Goal: Information Seeking & Learning: Learn about a topic

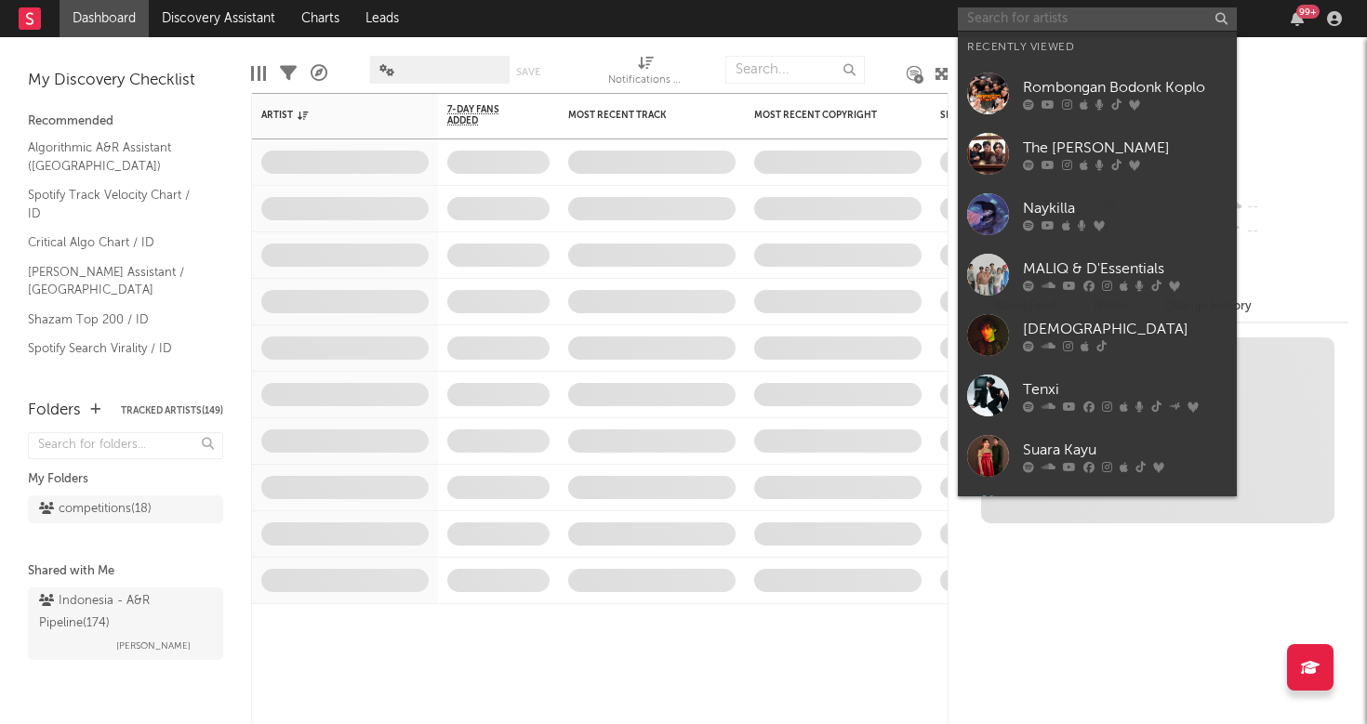
click at [1066, 20] on input "text" at bounding box center [1097, 18] width 279 height 23
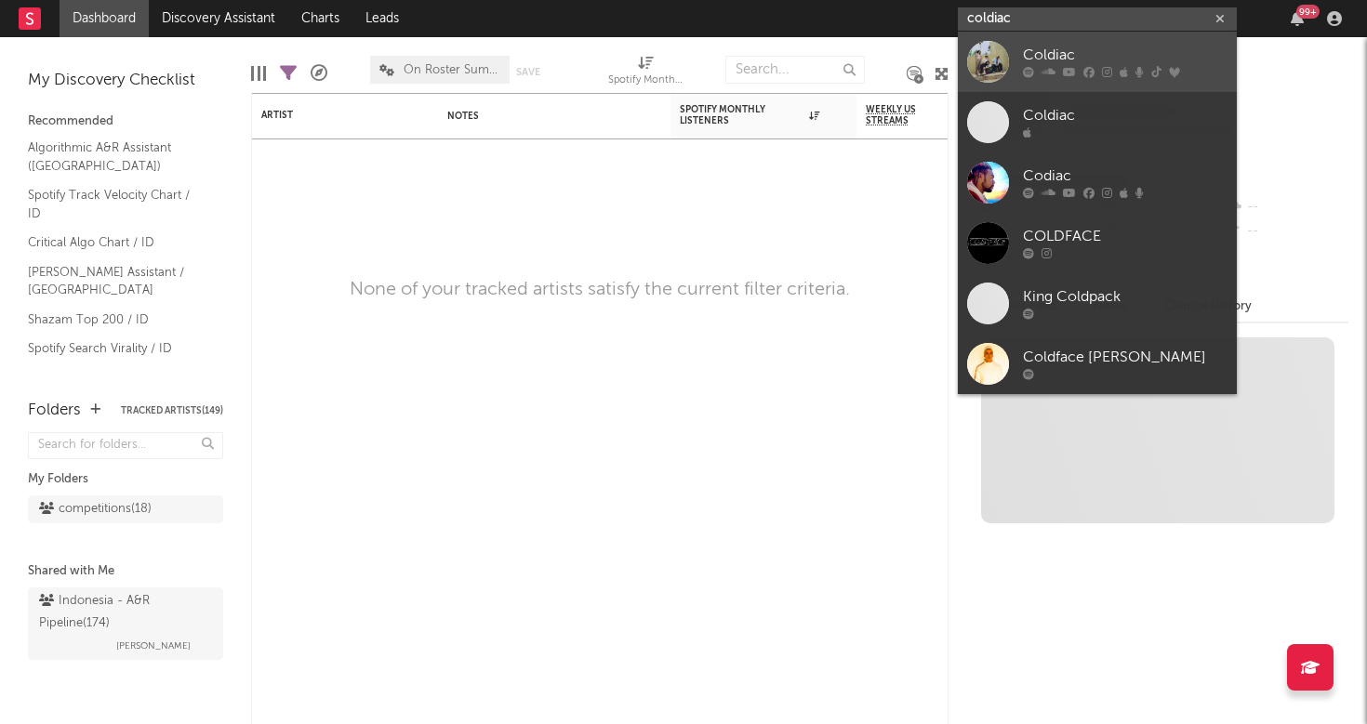
type input "coldiac"
click at [1110, 49] on div "Coldiac" at bounding box center [1125, 56] width 205 height 22
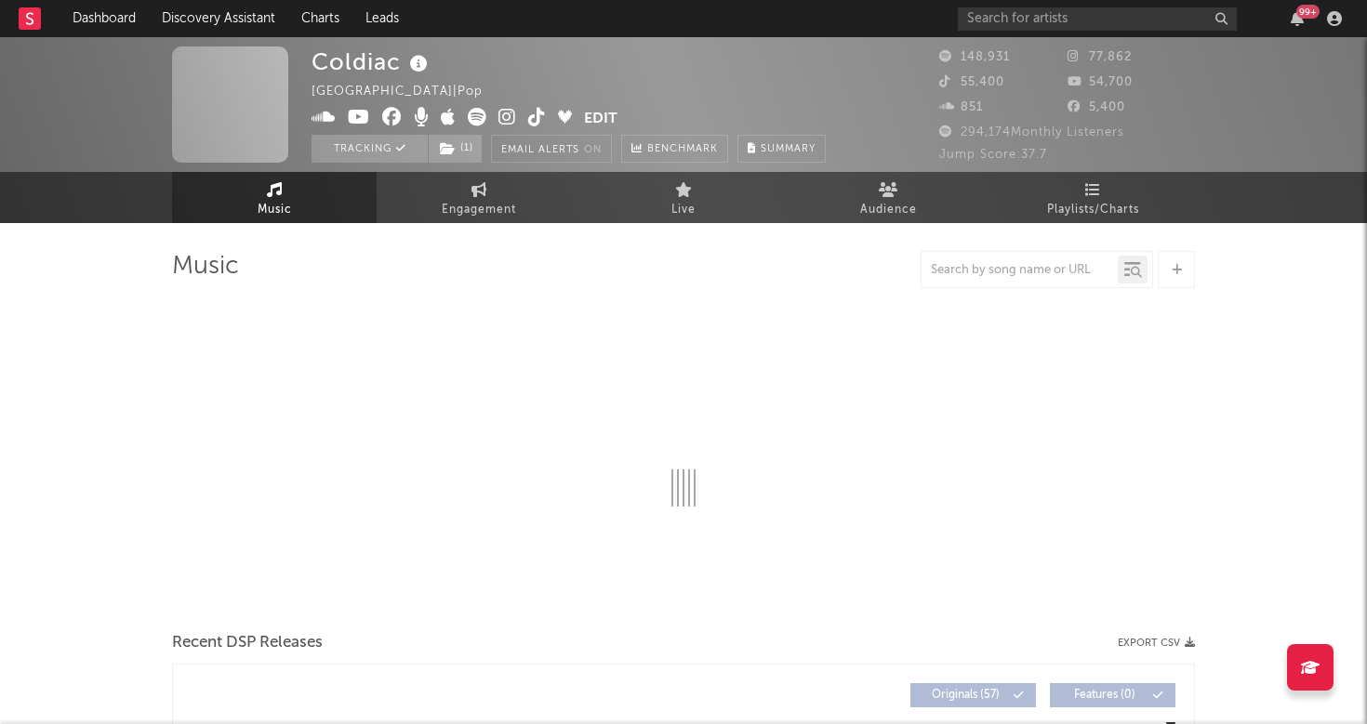
select select "6m"
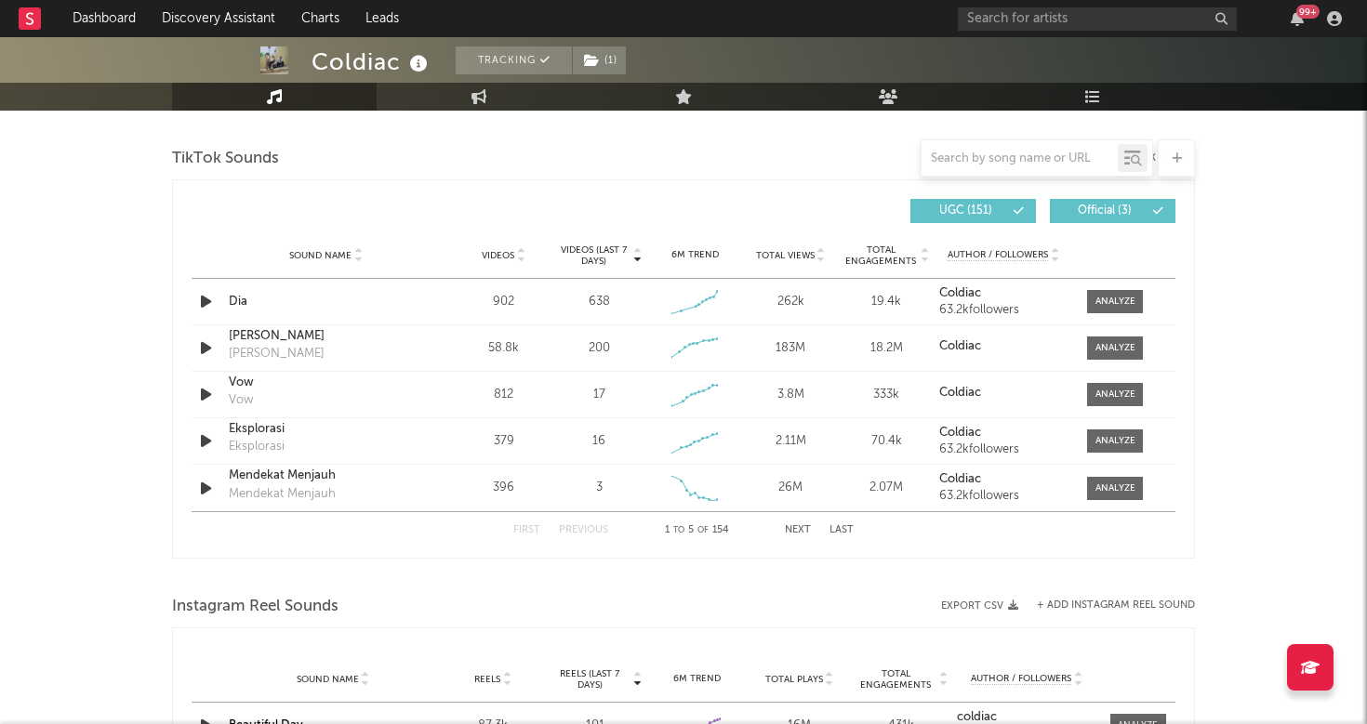
scroll to position [1251, 0]
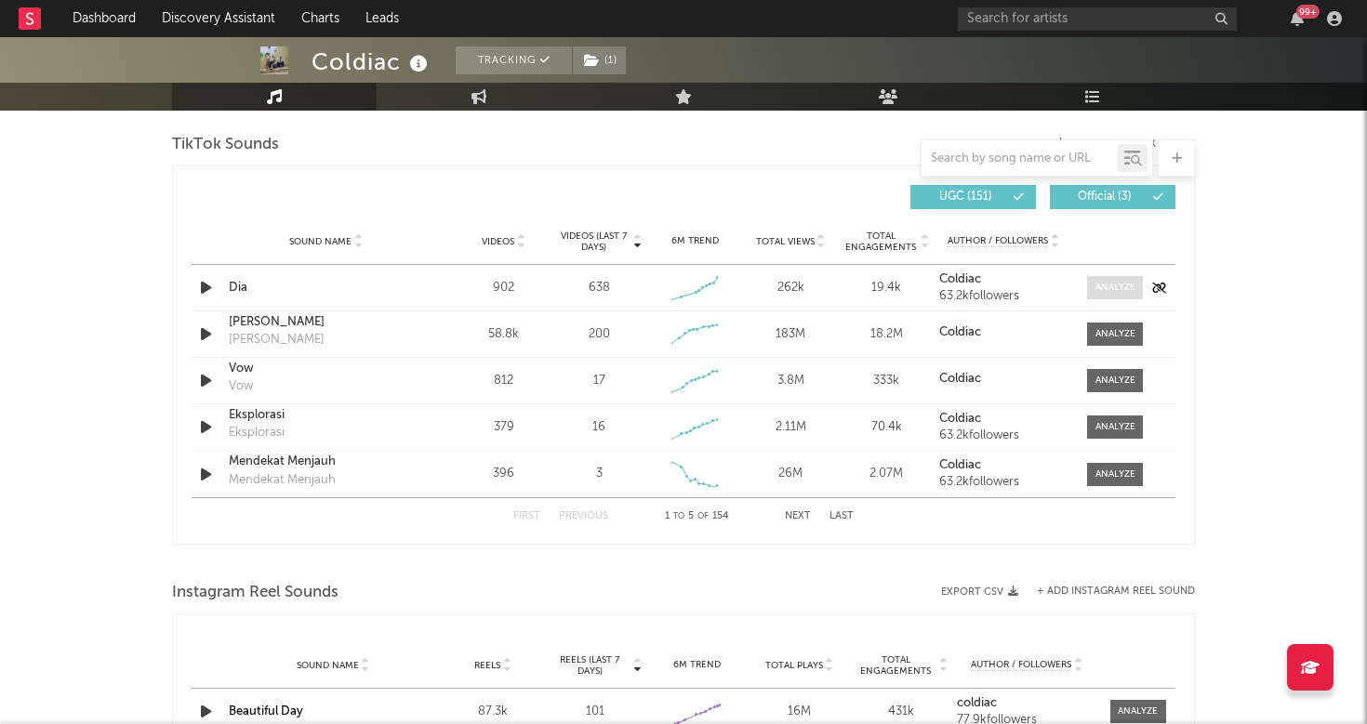
click at [1092, 288] on span at bounding box center [1115, 287] width 56 height 23
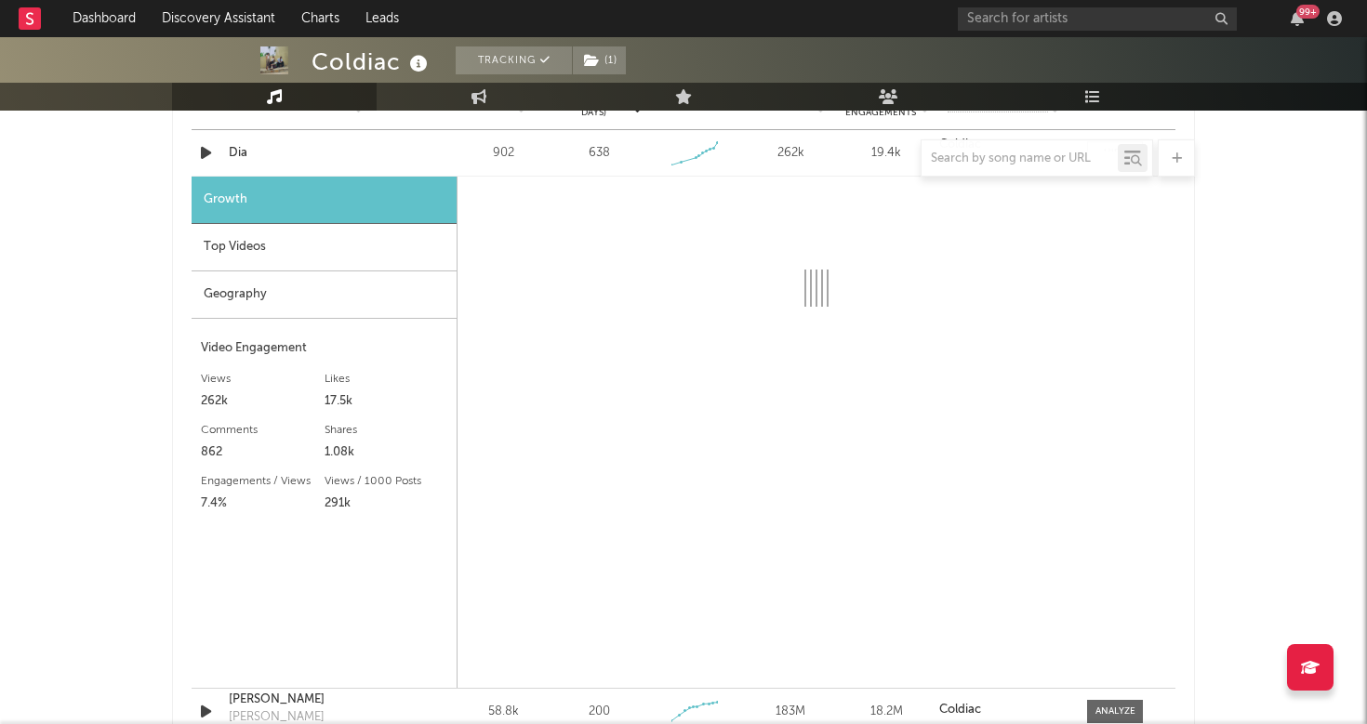
scroll to position [1382, 0]
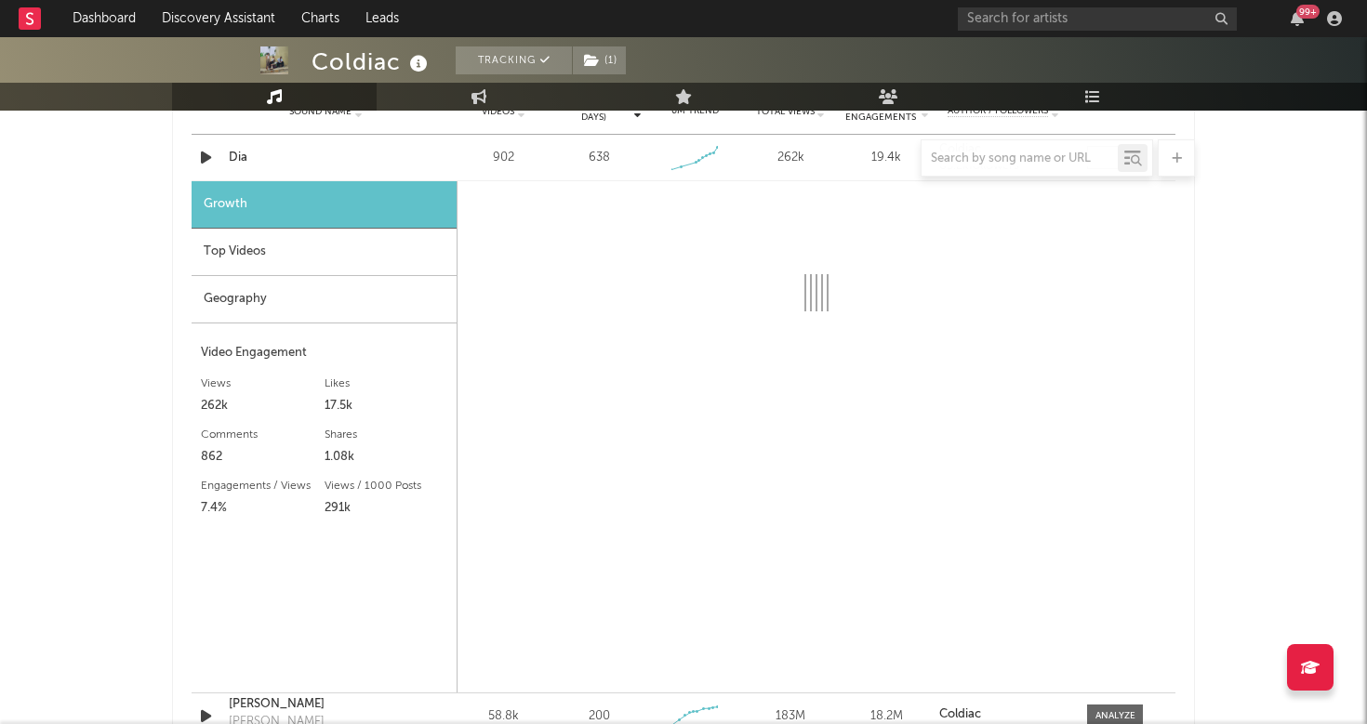
select select "1w"
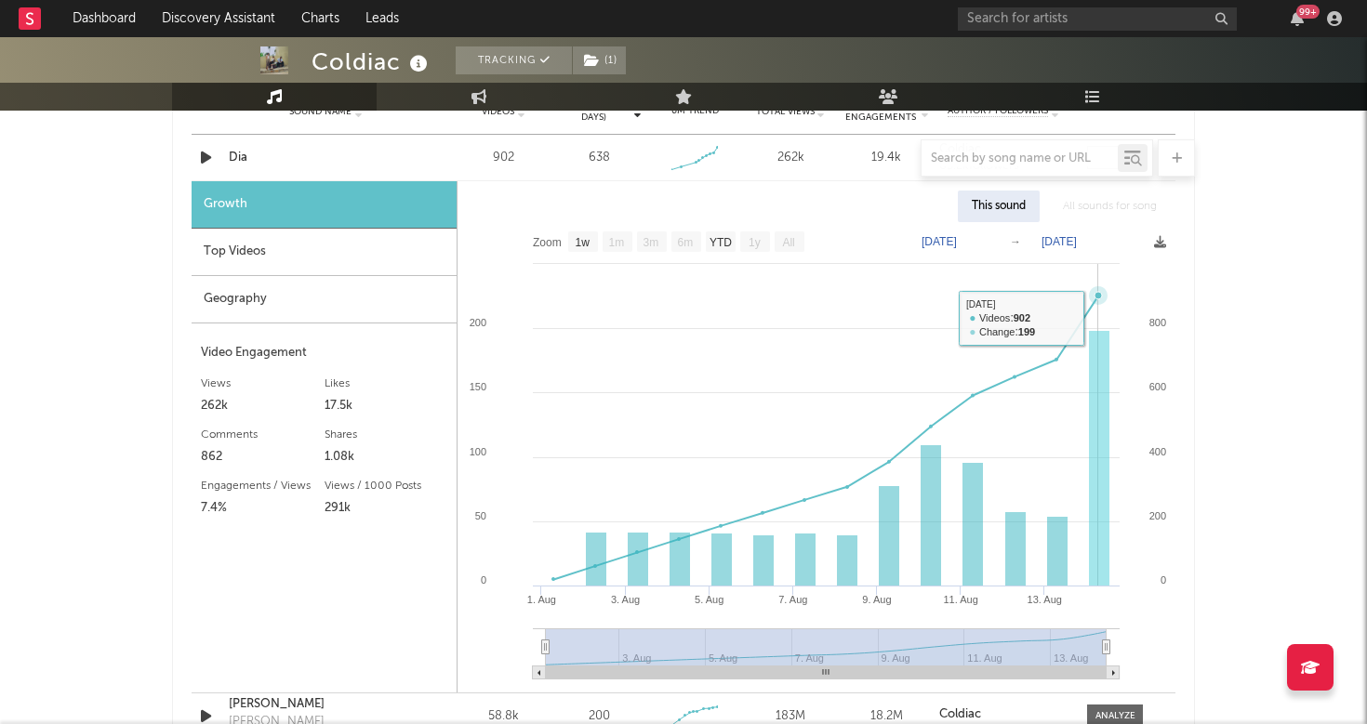
scroll to position [1423, 0]
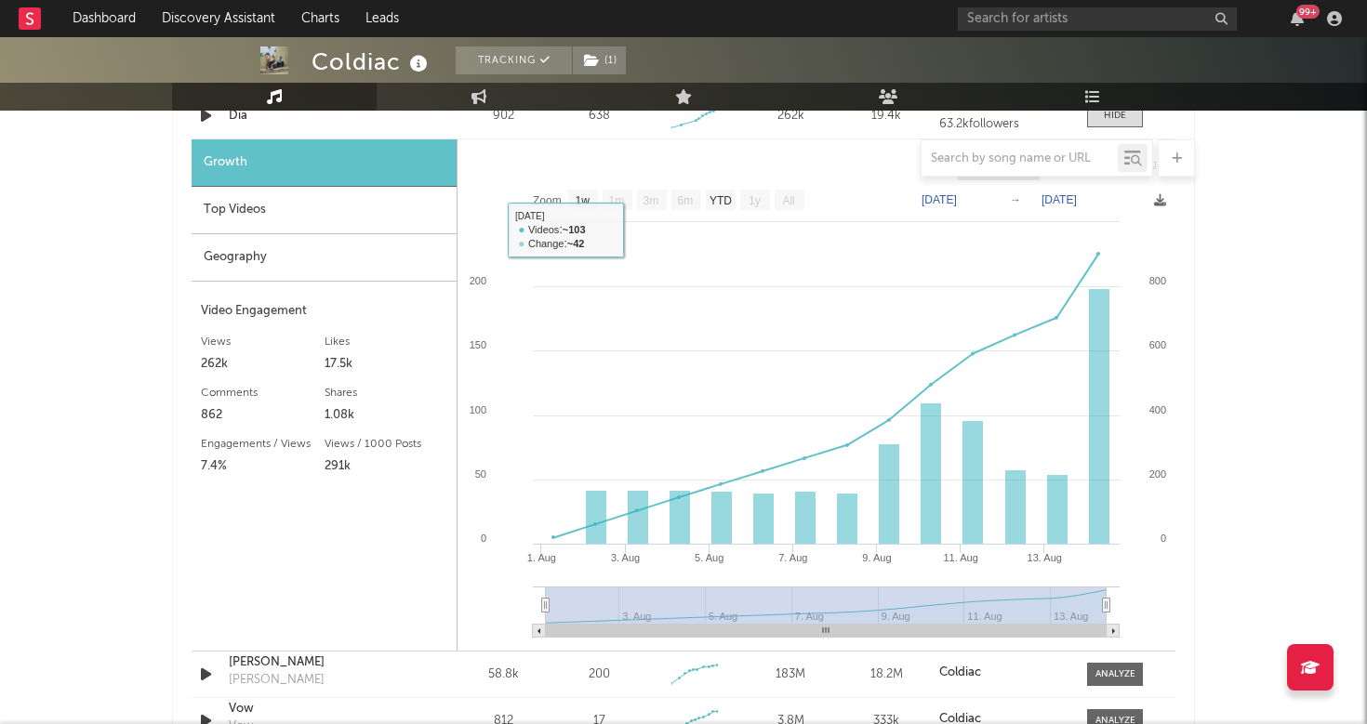
click at [321, 219] on div "Top Videos" at bounding box center [324, 210] width 265 height 47
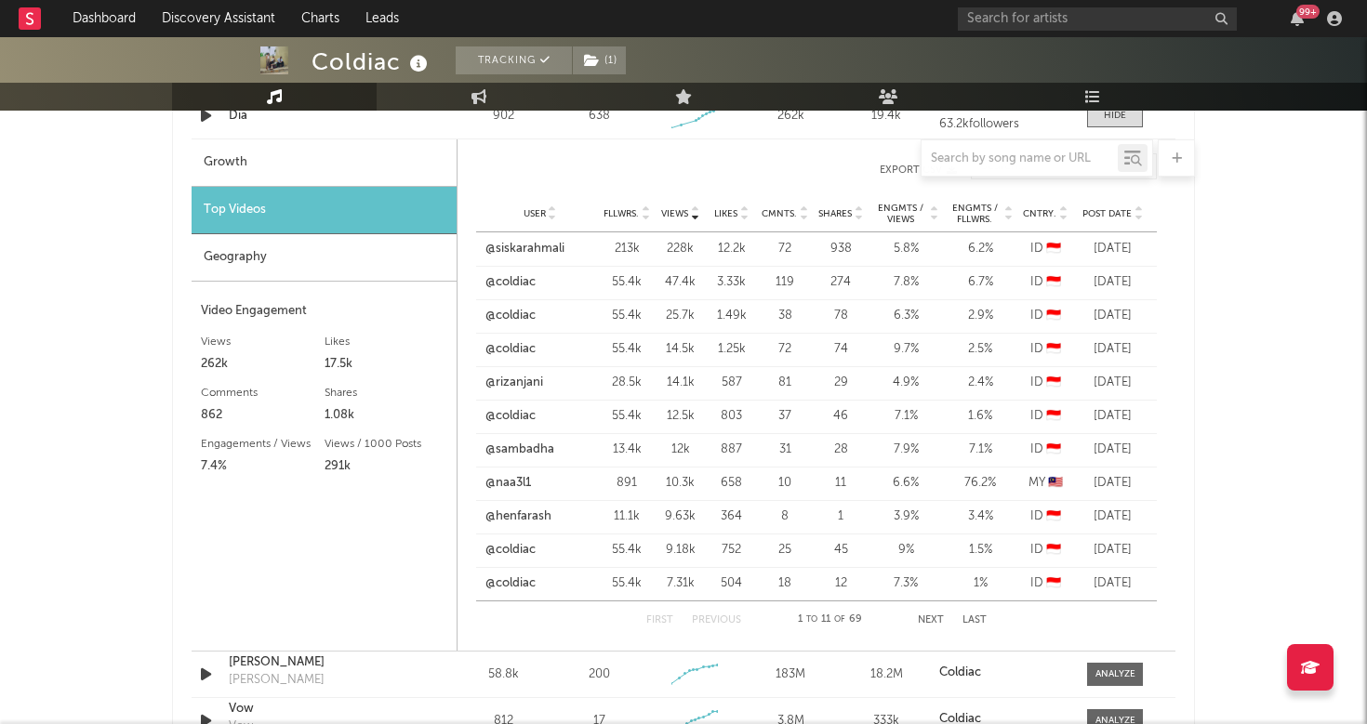
click at [1100, 214] on span "Post Date" at bounding box center [1106, 213] width 49 height 11
click at [1102, 220] on div "Post Date" at bounding box center [1113, 213] width 70 height 14
click at [922, 617] on button "Next" at bounding box center [931, 621] width 26 height 10
click at [705, 617] on button "Previous" at bounding box center [716, 621] width 49 height 10
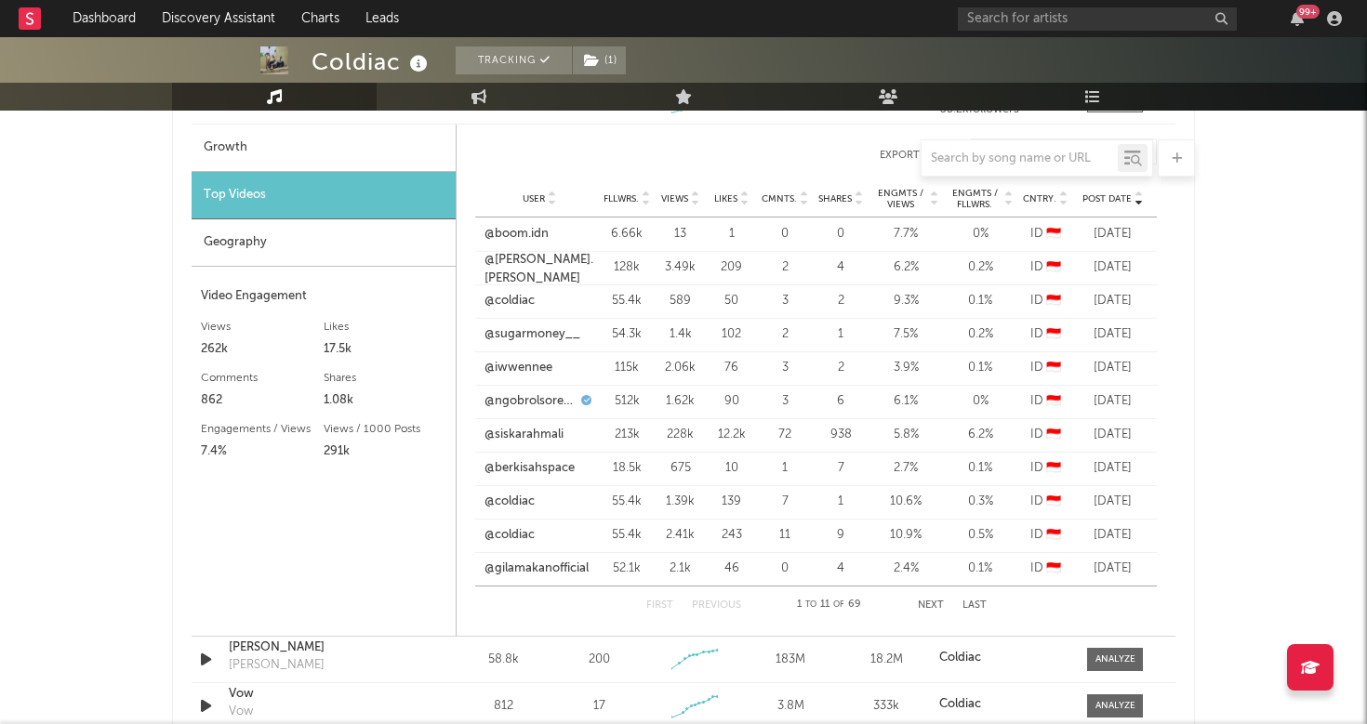
scroll to position [1432, 0]
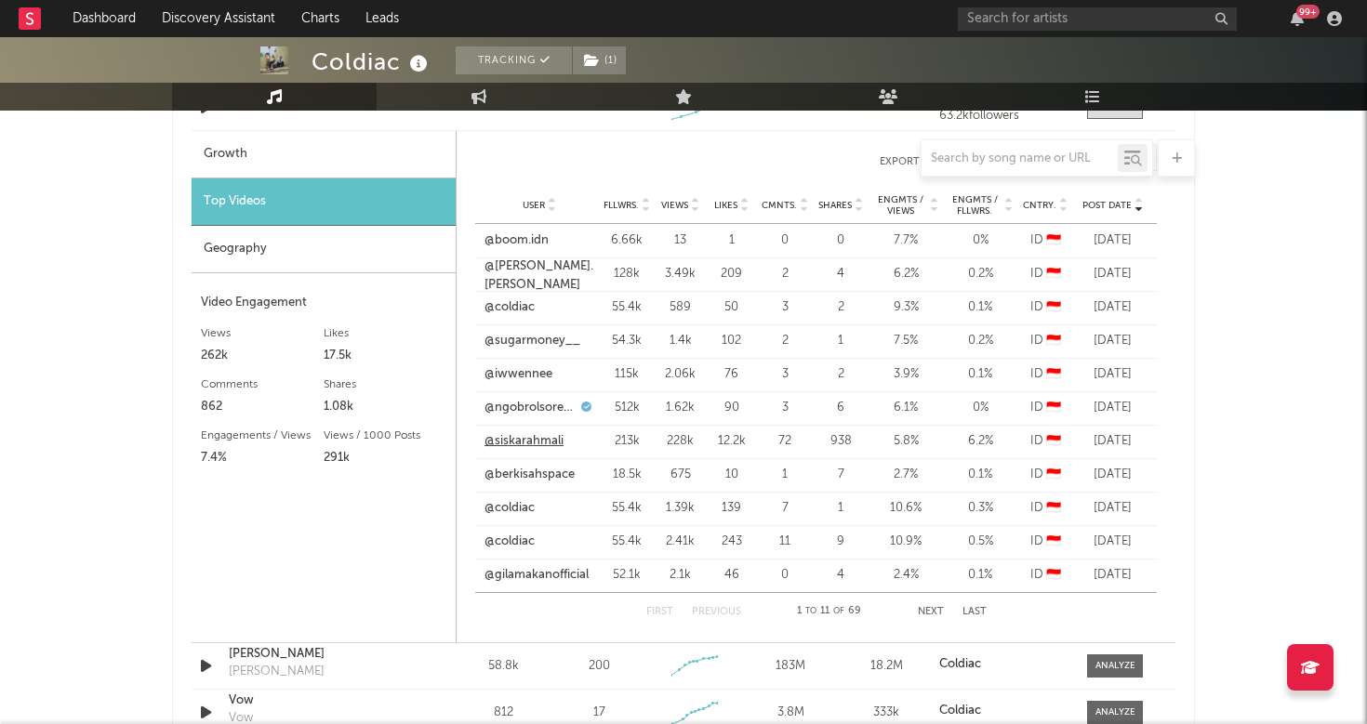
click at [541, 443] on link "@siskarahmali" at bounding box center [523, 441] width 79 height 19
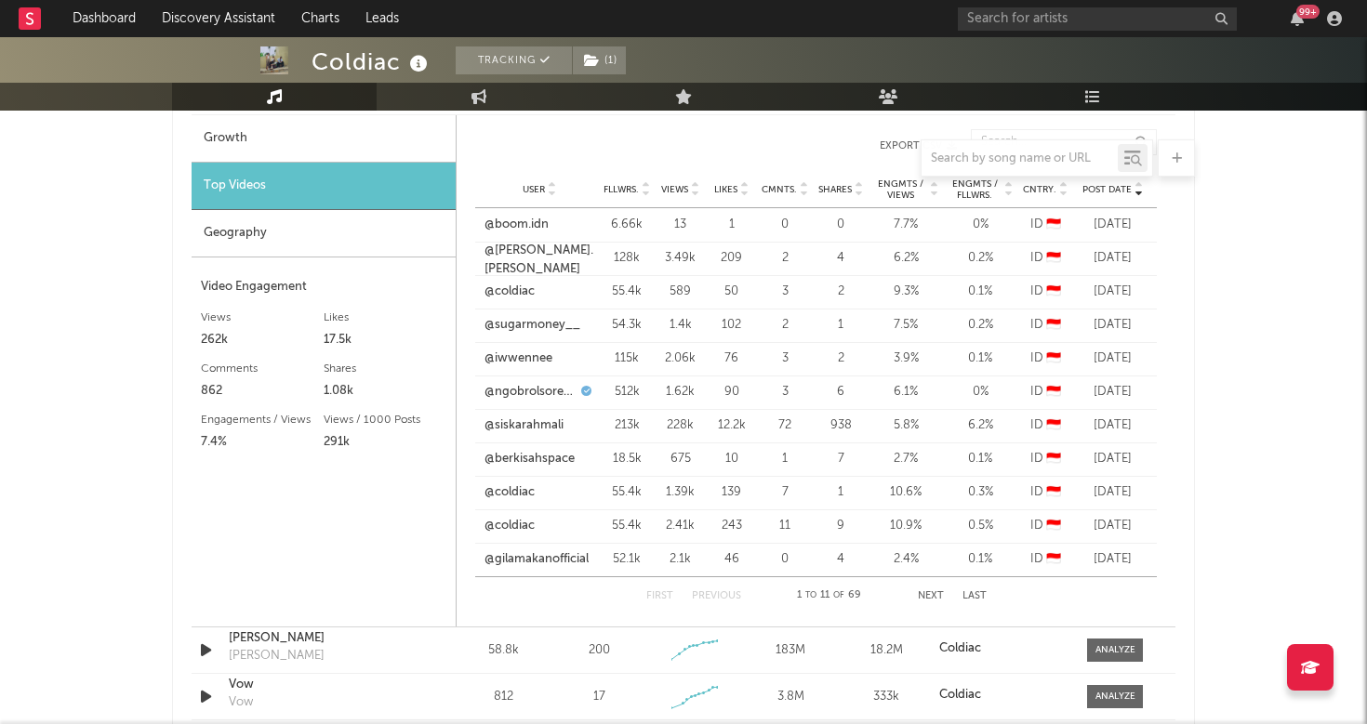
scroll to position [1450, 0]
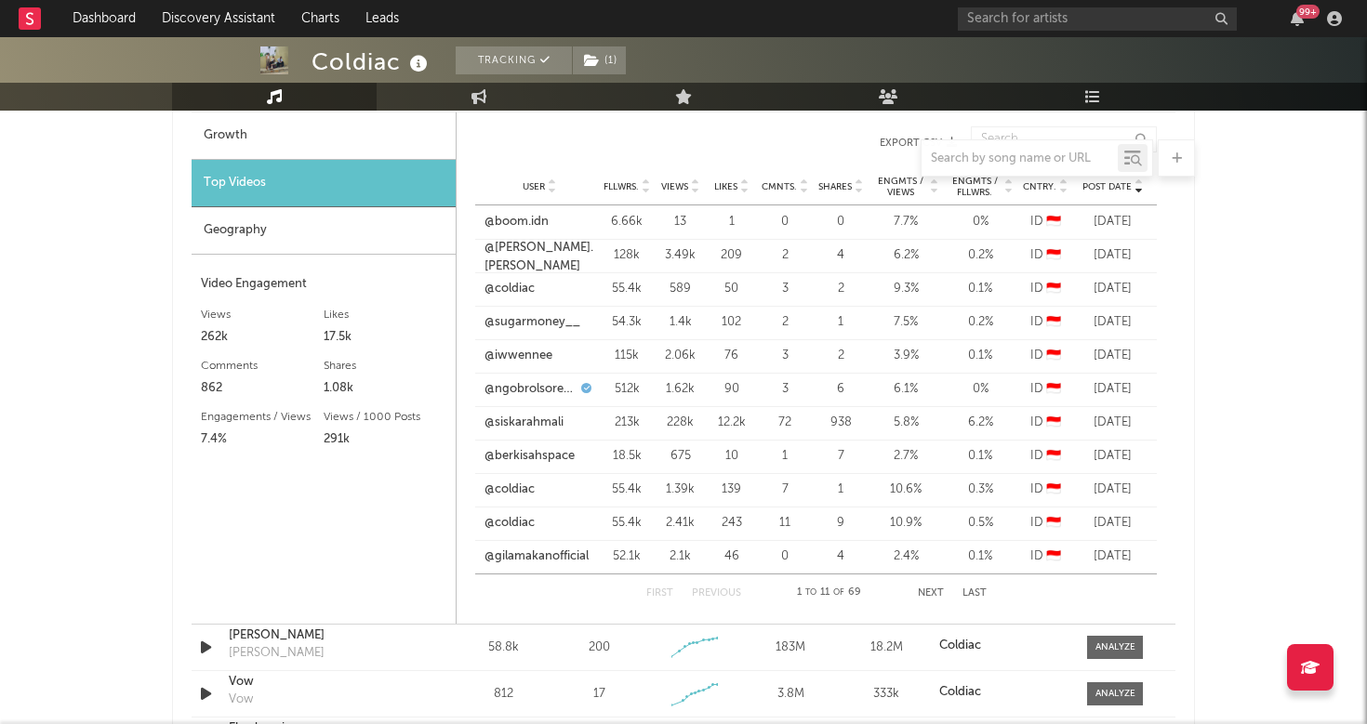
click at [929, 597] on button "Next" at bounding box center [931, 594] width 26 height 10
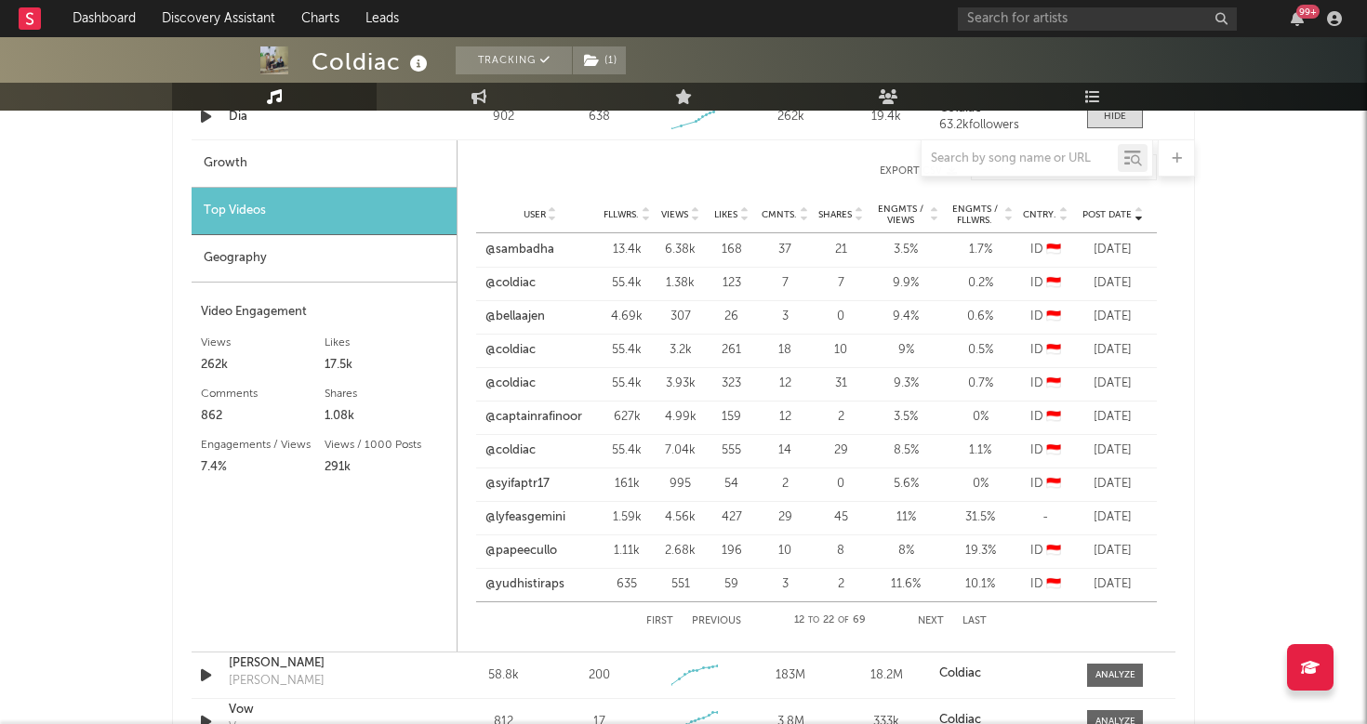
scroll to position [1421, 0]
click at [709, 625] on button "Previous" at bounding box center [716, 623] width 49 height 10
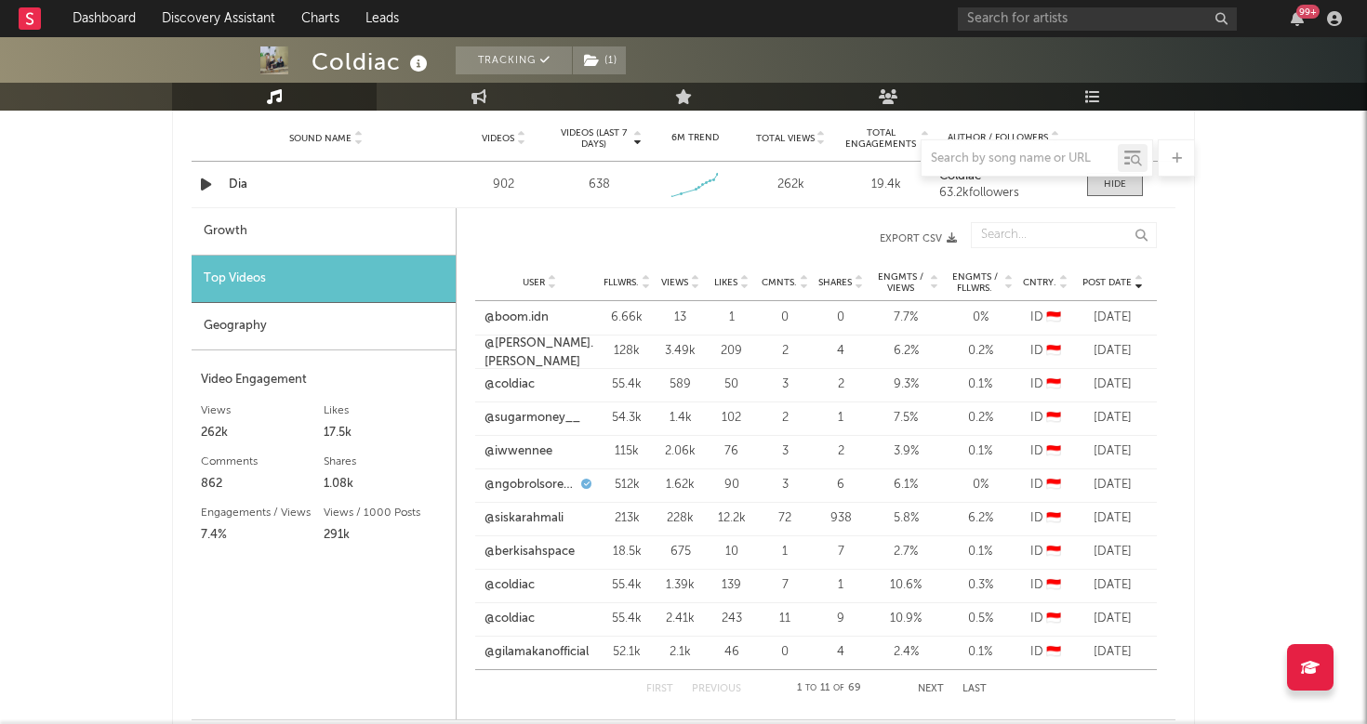
scroll to position [1364, 0]
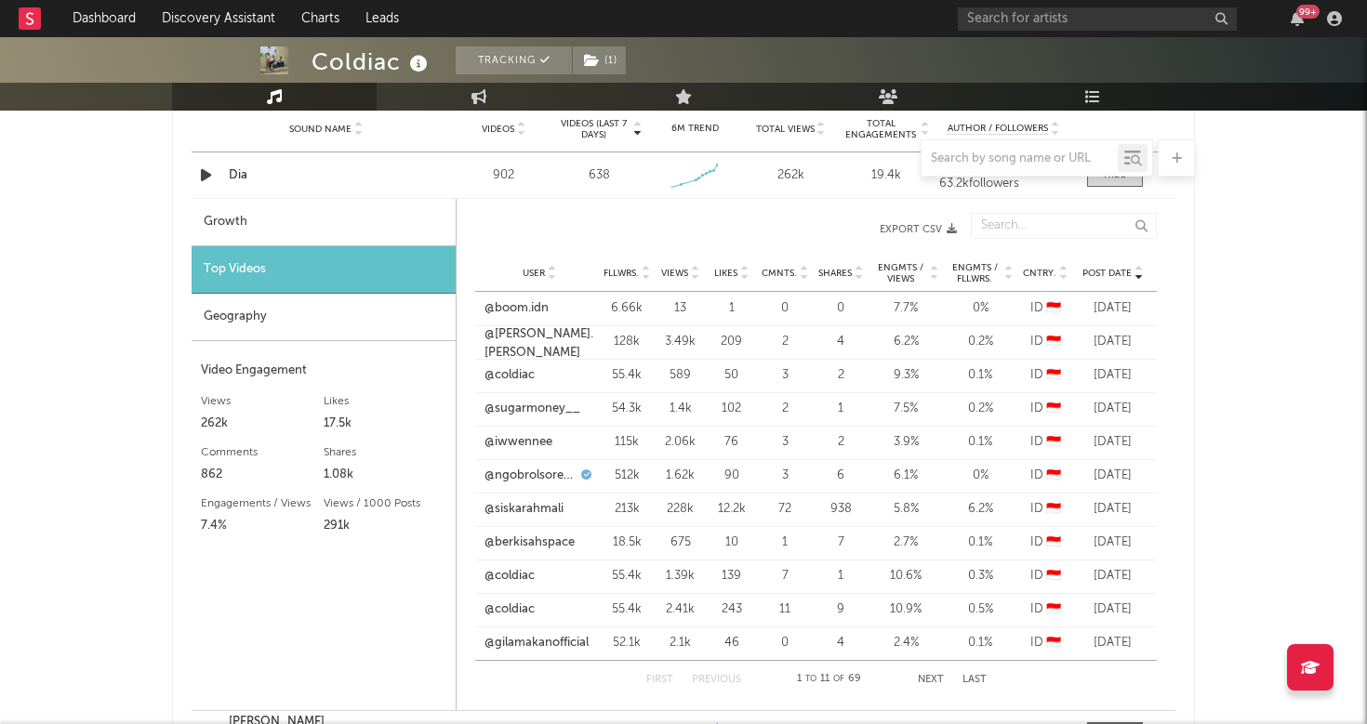
click at [343, 237] on div "Growth" at bounding box center [324, 222] width 264 height 47
select select "1w"
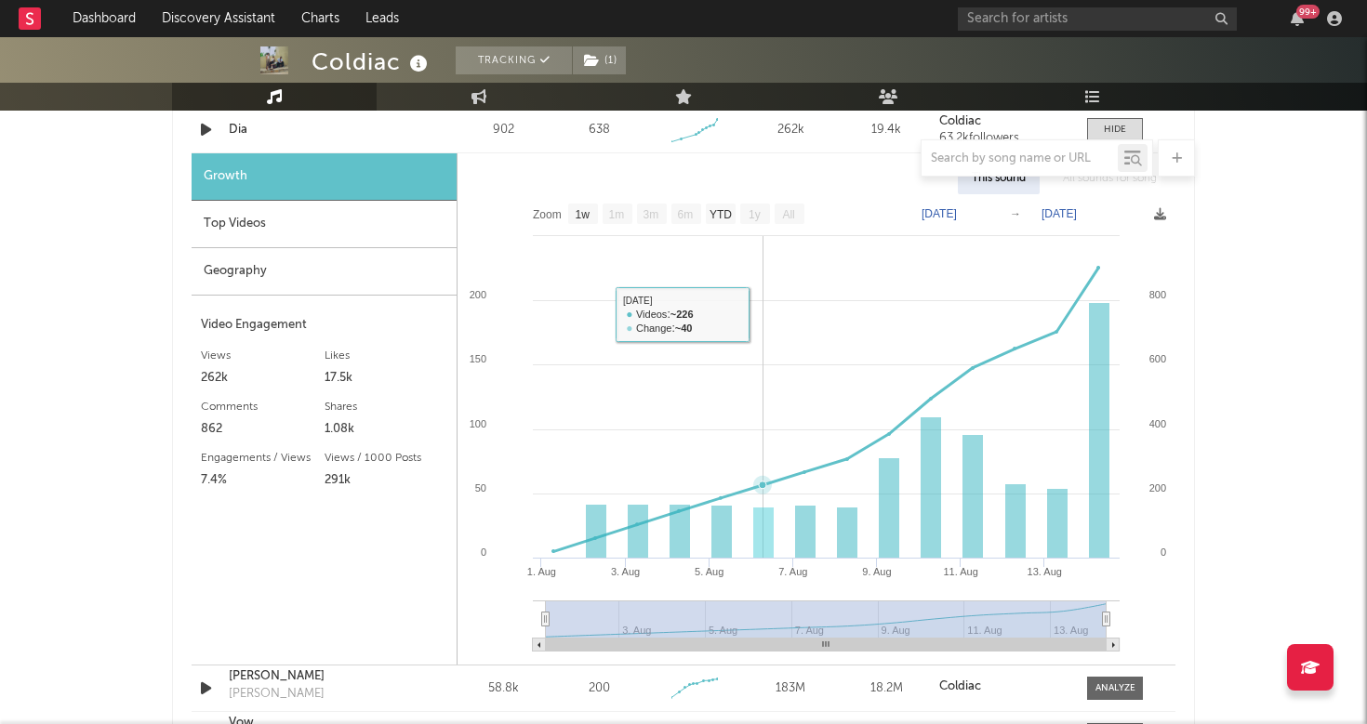
scroll to position [1412, 0]
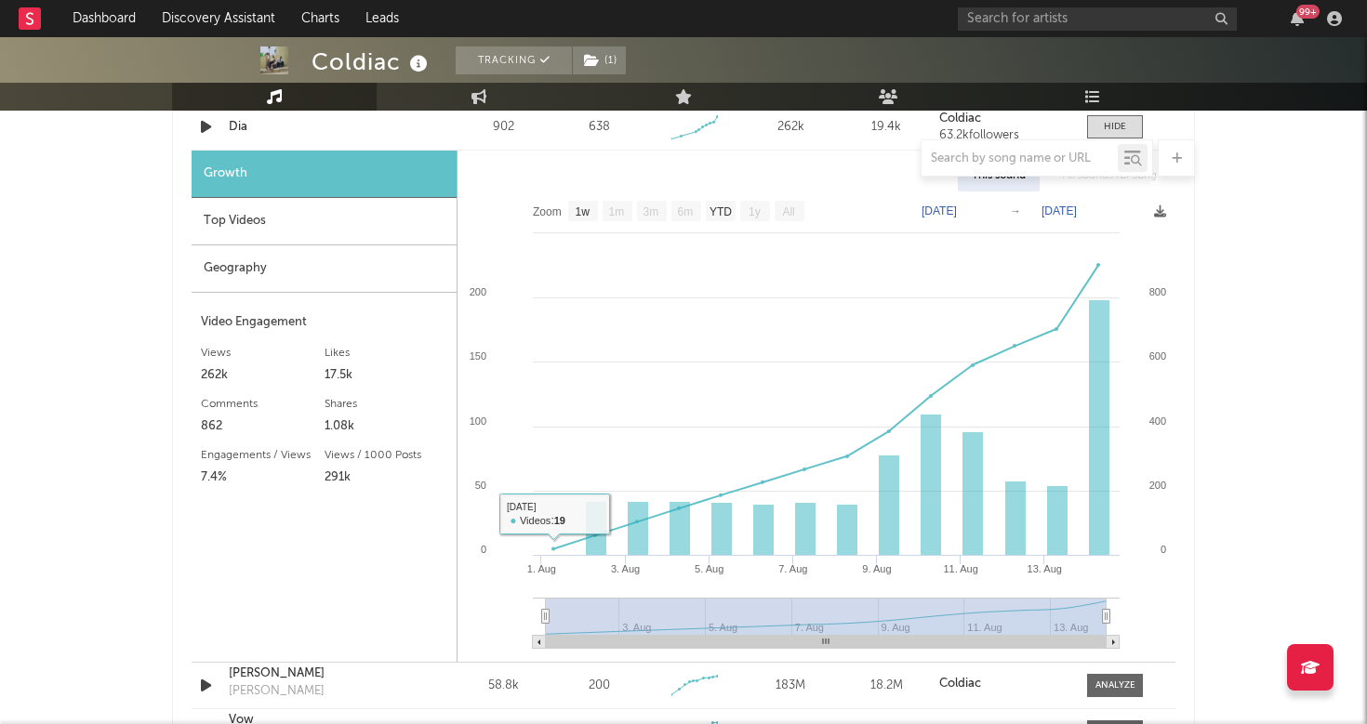
click at [348, 221] on div "Top Videos" at bounding box center [324, 221] width 265 height 47
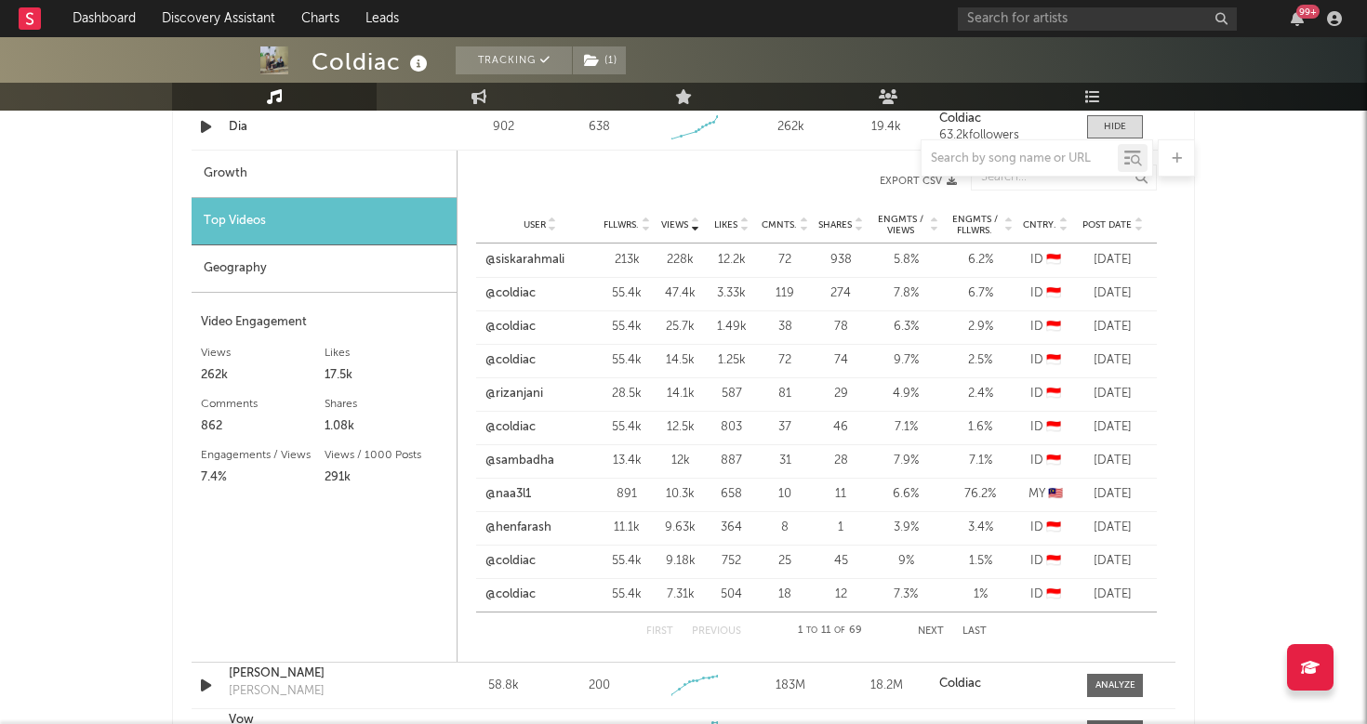
click at [976, 227] on span "Engmts / Fllwrs." at bounding box center [974, 225] width 54 height 22
click at [930, 634] on button "Next" at bounding box center [931, 632] width 26 height 10
click at [733, 628] on button "Previous" at bounding box center [716, 632] width 49 height 10
click at [631, 221] on span "Fllwrs." at bounding box center [620, 224] width 35 height 11
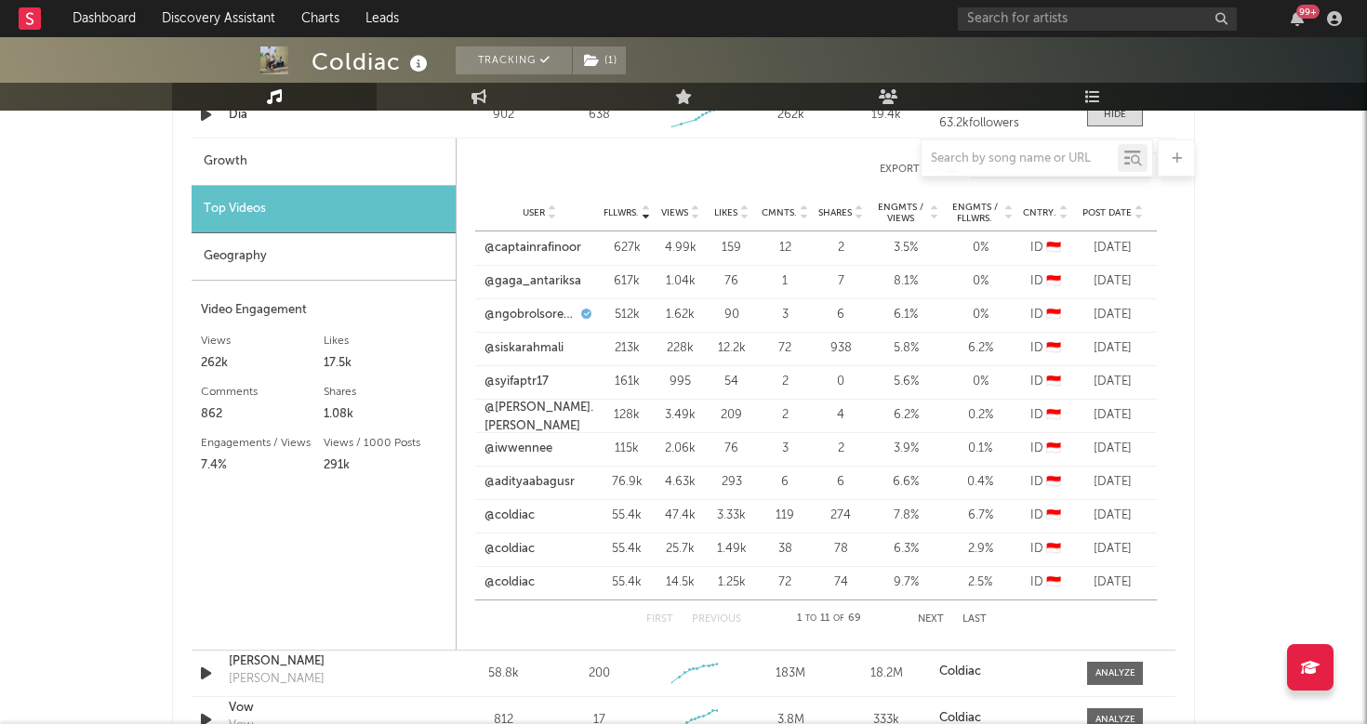
scroll to position [1431, 0]
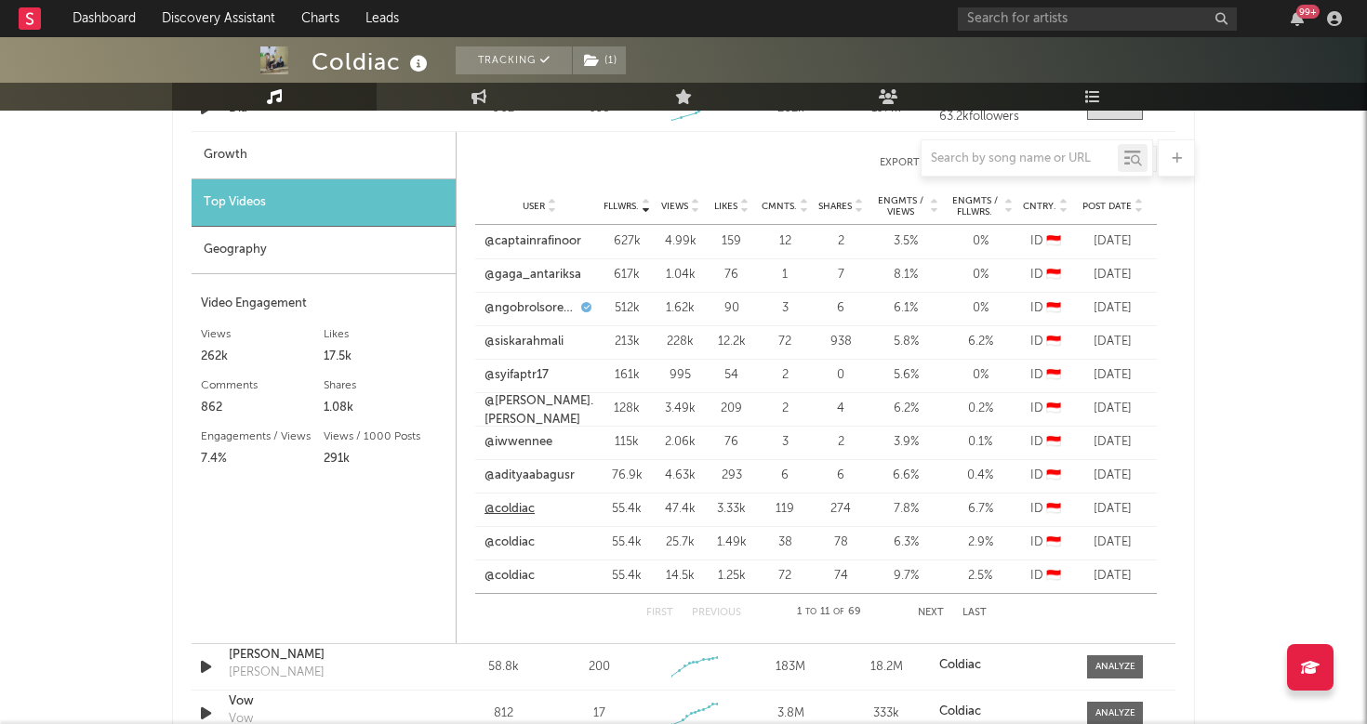
click at [523, 513] on link "@coldiac" at bounding box center [509, 509] width 50 height 19
click at [929, 612] on button "Next" at bounding box center [931, 613] width 26 height 10
click at [503, 404] on link "@rizanjani" at bounding box center [514, 409] width 58 height 19
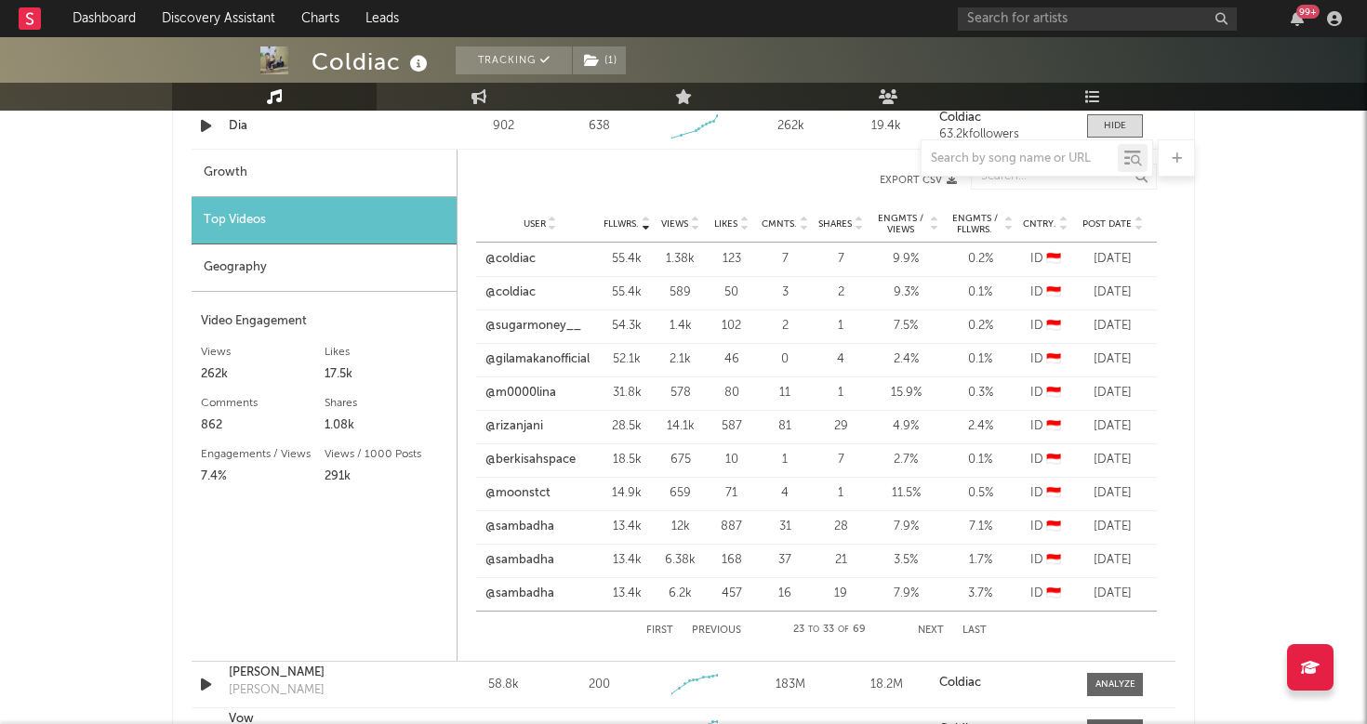
scroll to position [1428, 0]
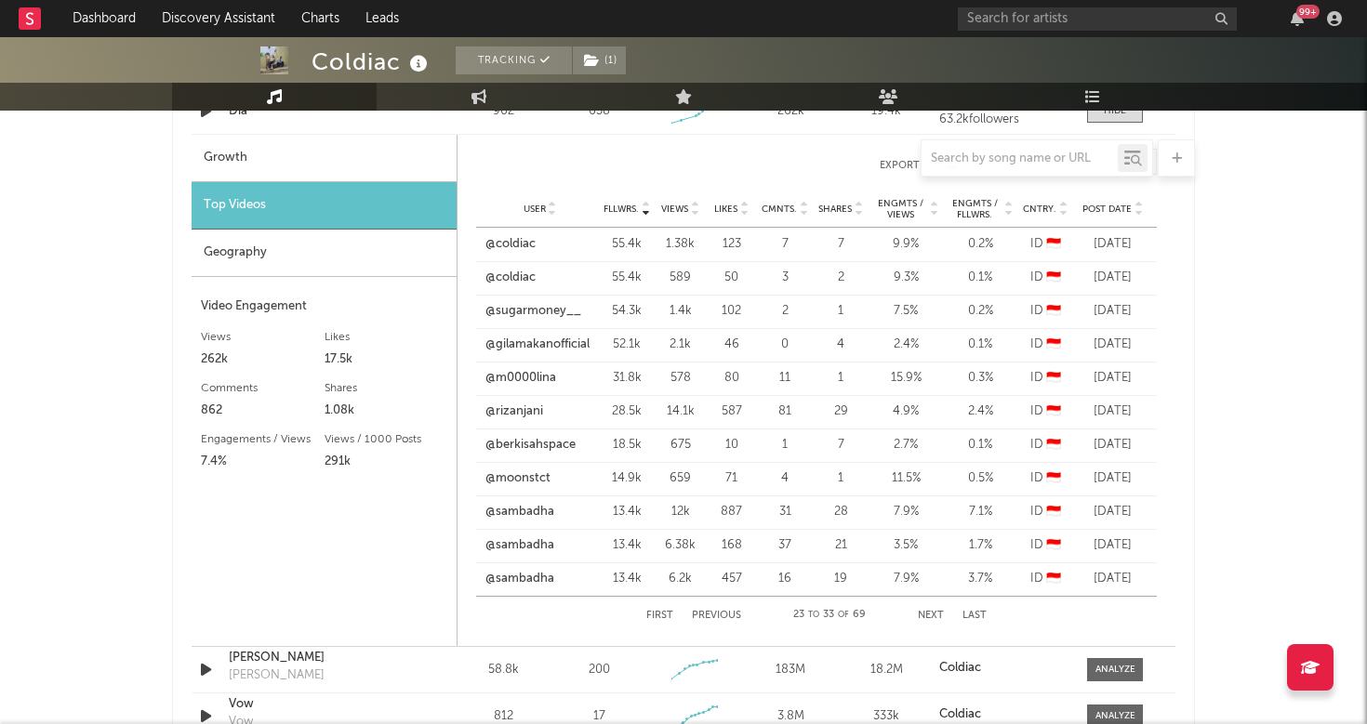
click at [658, 622] on div "First Previous 23 to 33 of 69 Next Last" at bounding box center [816, 615] width 340 height 37
click at [659, 614] on button "First" at bounding box center [659, 616] width 27 height 10
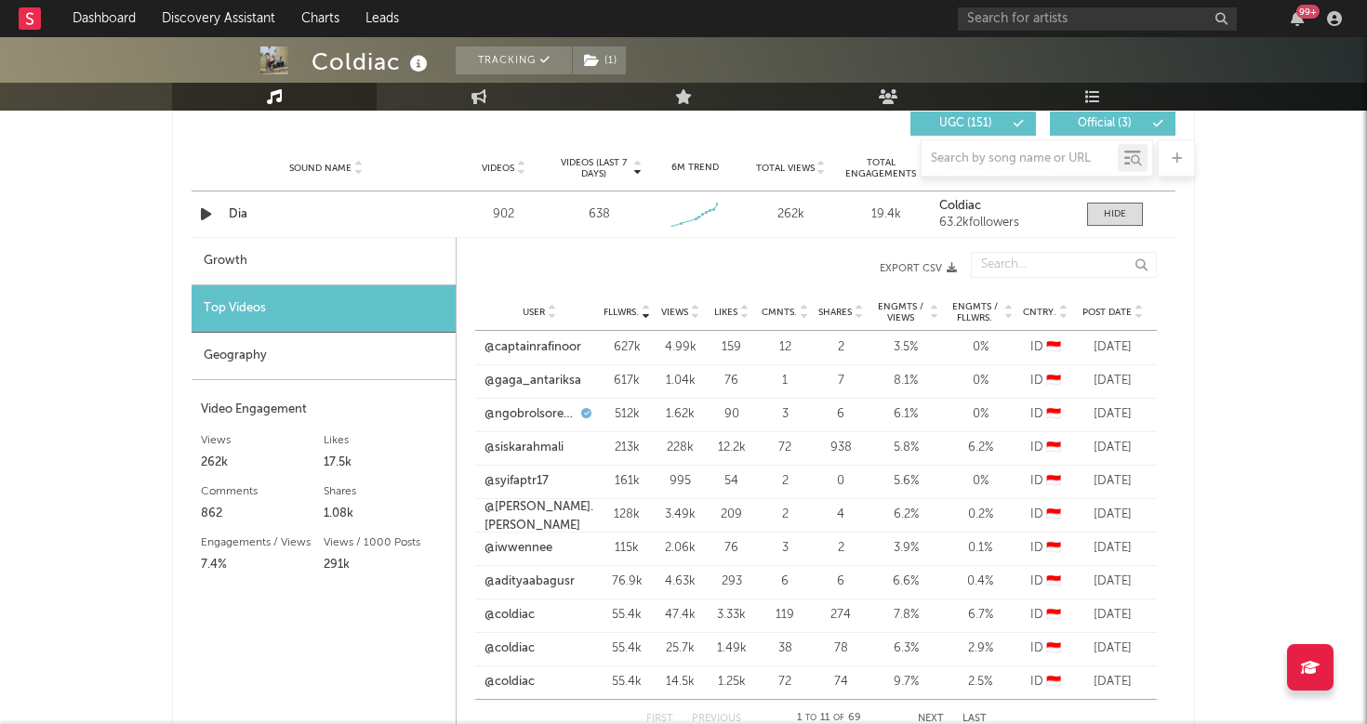
scroll to position [1318, 0]
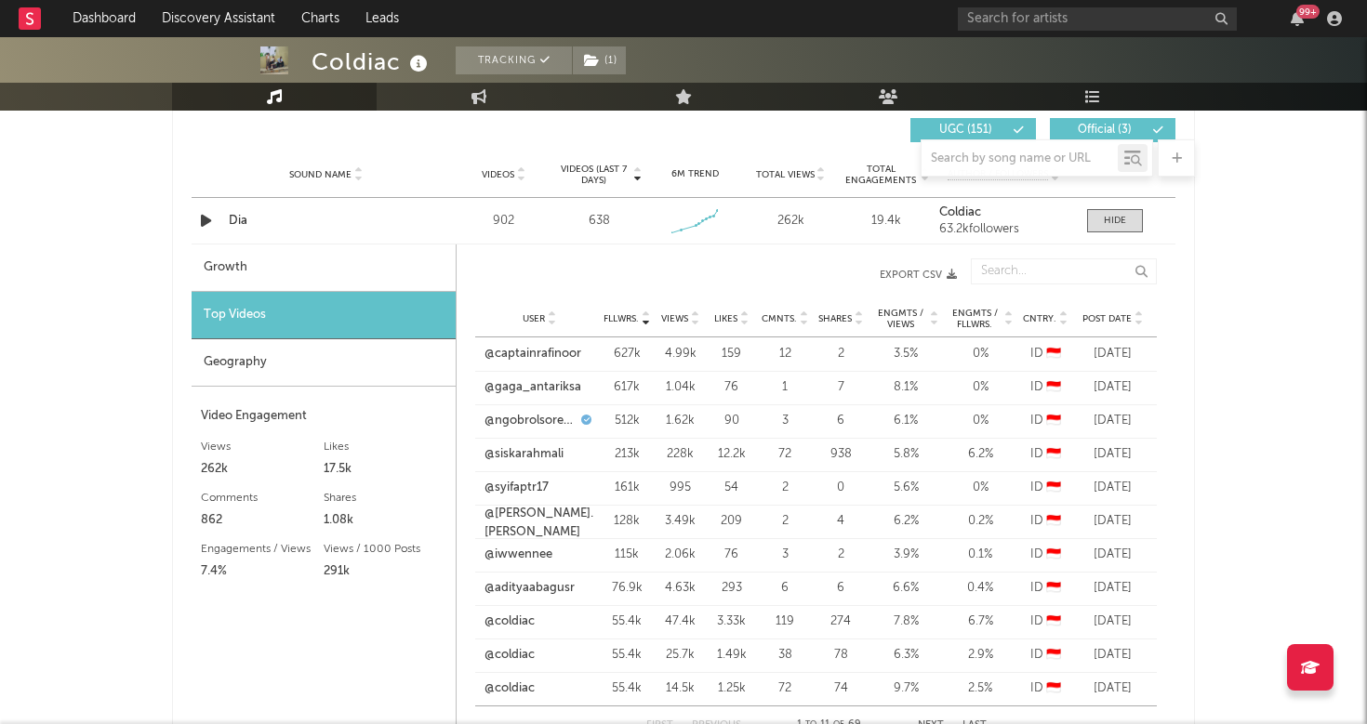
click at [367, 261] on div "Growth" at bounding box center [324, 268] width 264 height 47
select select "1w"
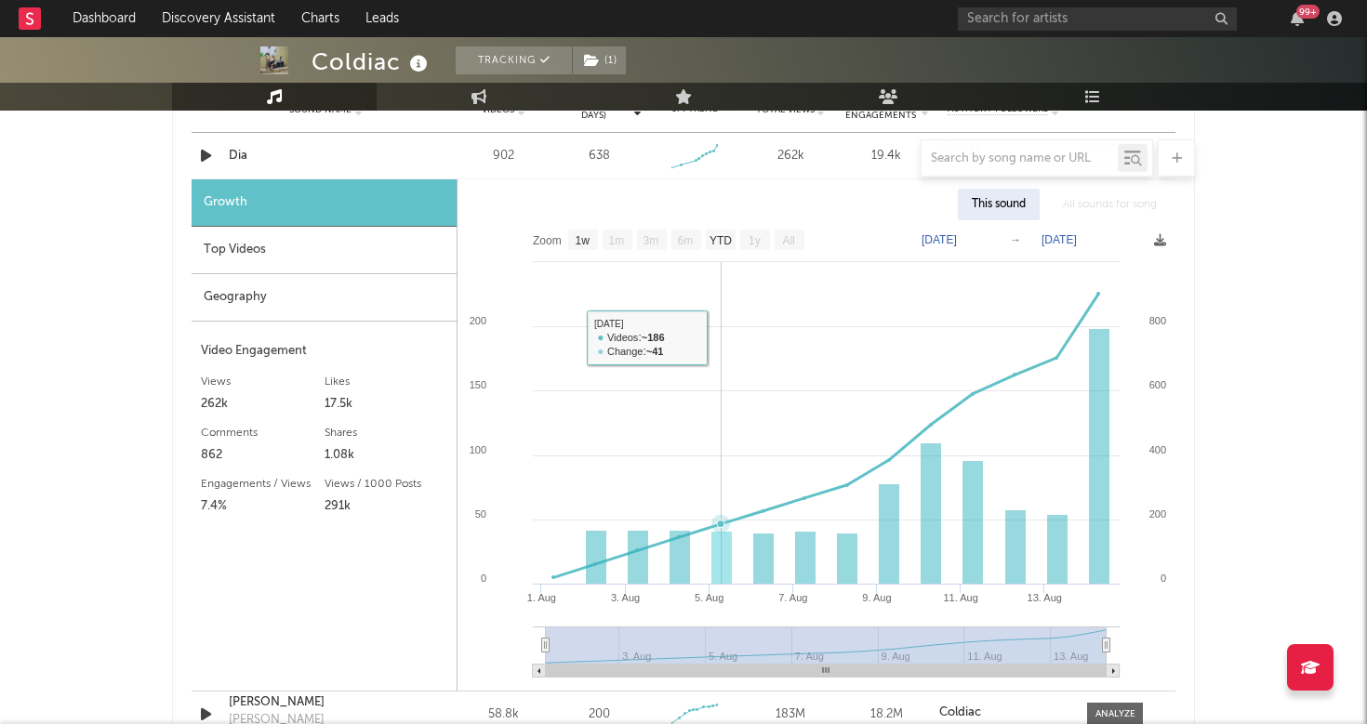
scroll to position [1386, 0]
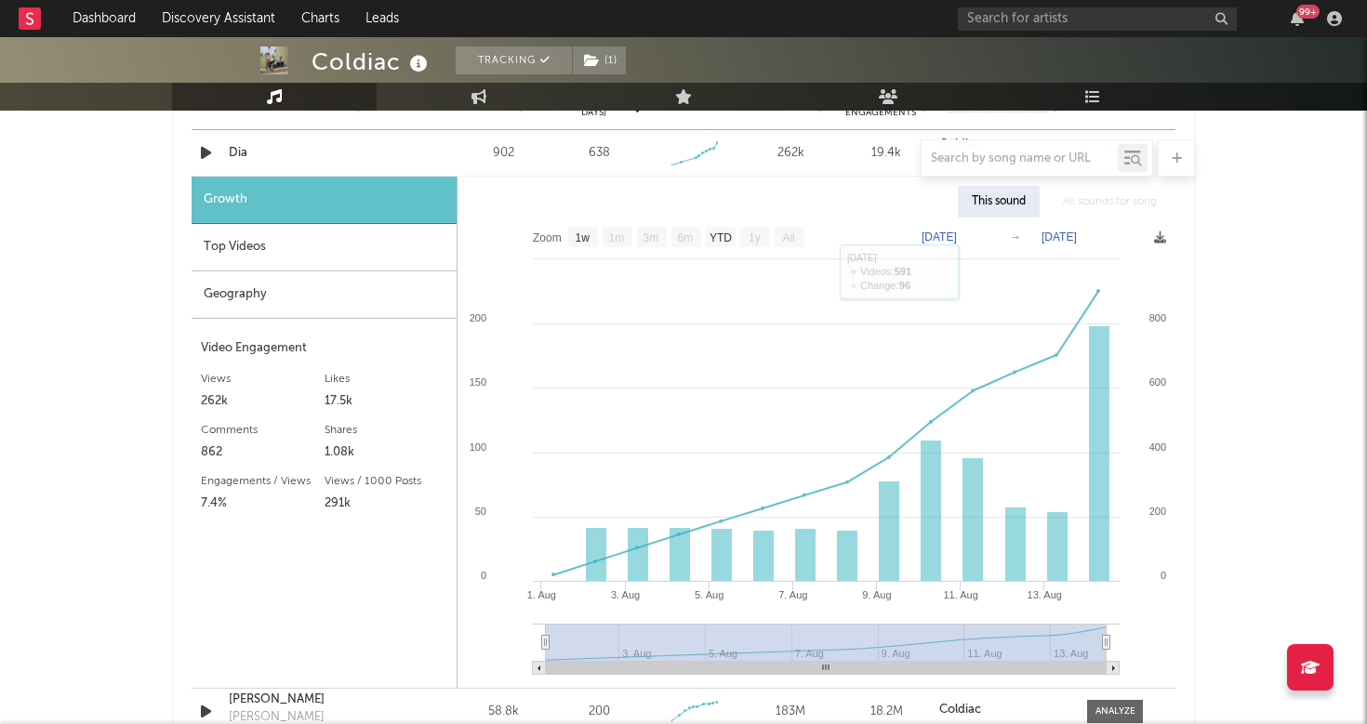
click at [289, 241] on div "Top Videos" at bounding box center [324, 247] width 265 height 47
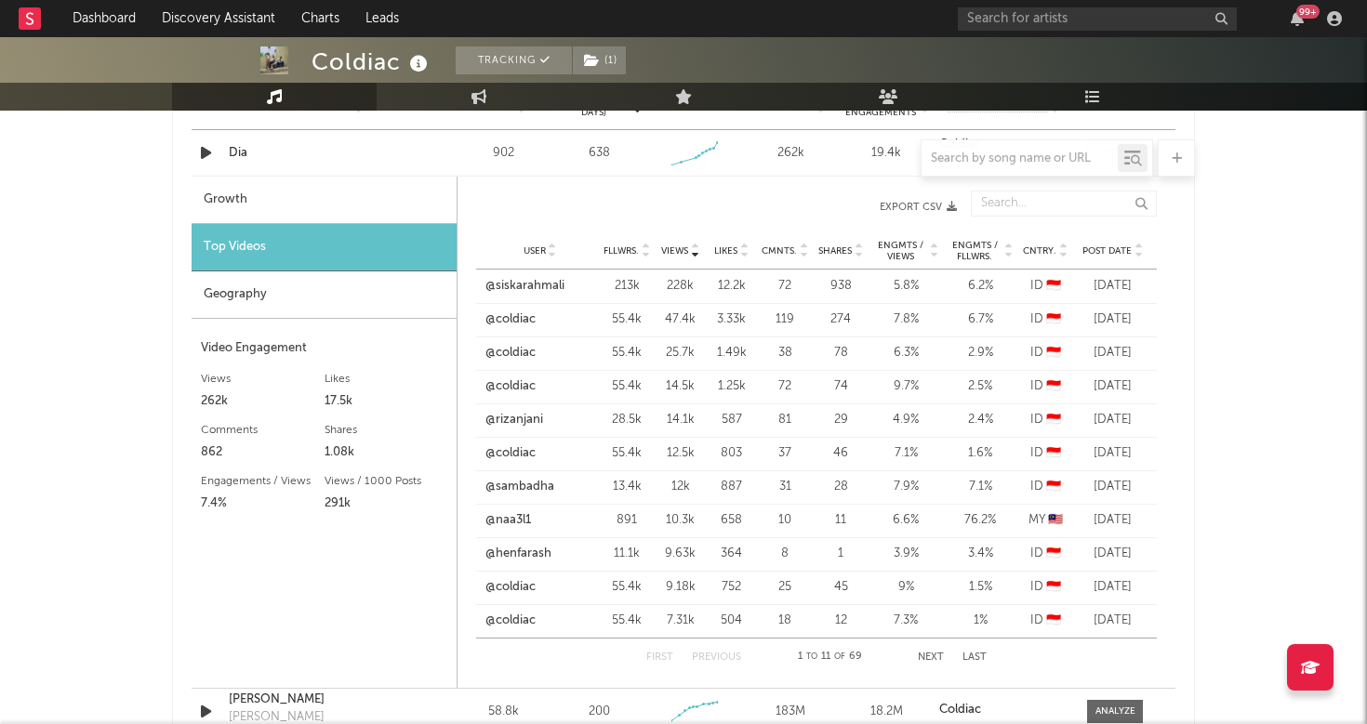
click at [974, 250] on span "Engmts / Fllwrs." at bounding box center [974, 251] width 54 height 22
click at [984, 256] on span "Engmts / Fllwrs." at bounding box center [974, 251] width 54 height 22
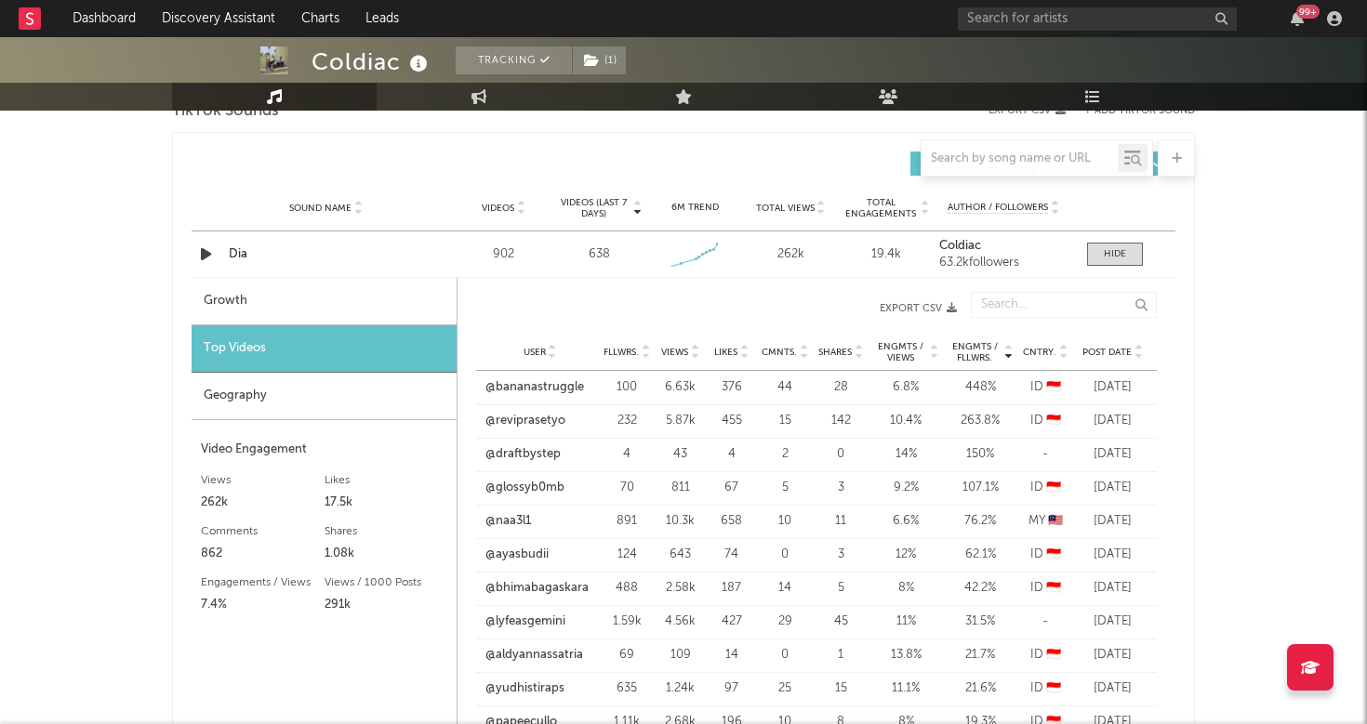
scroll to position [1286, 0]
click at [299, 306] on div "Growth" at bounding box center [324, 300] width 265 height 47
select select "1w"
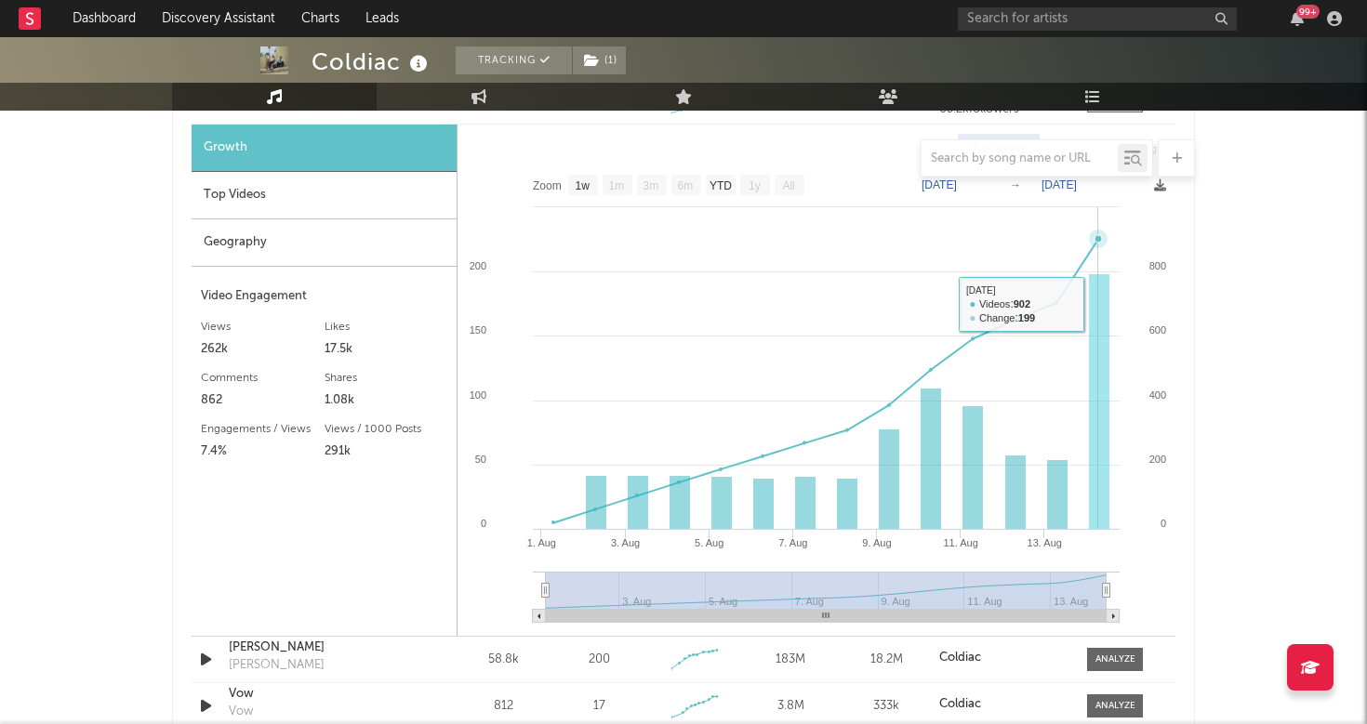
scroll to position [1441, 0]
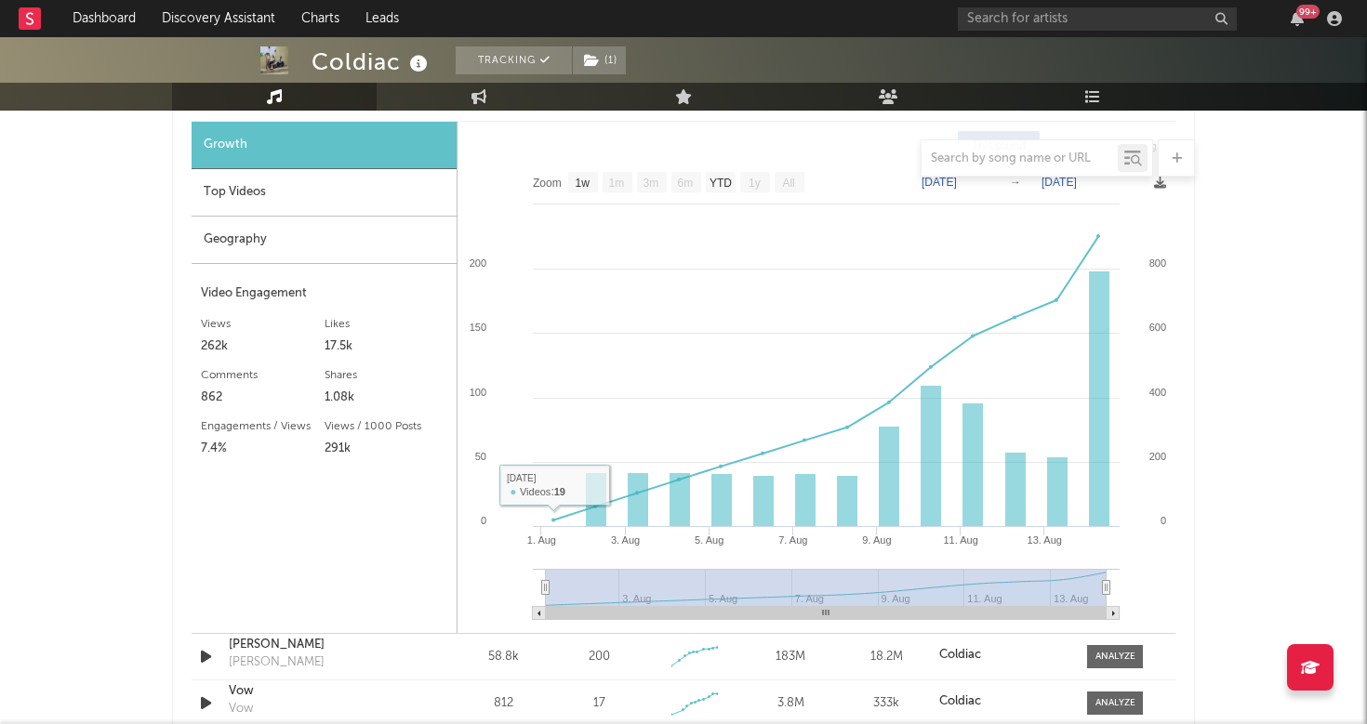
click at [386, 205] on div "Top Videos" at bounding box center [324, 192] width 265 height 47
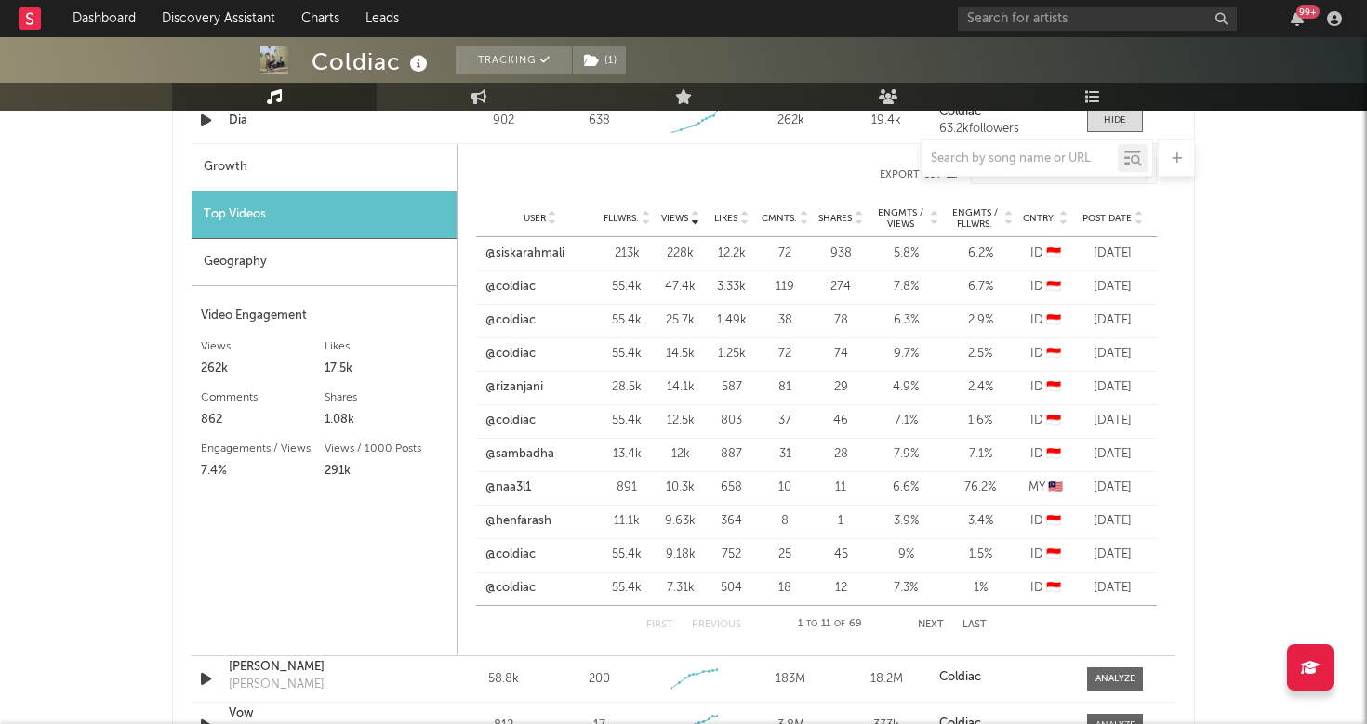
scroll to position [1418, 0]
click at [983, 220] on span "Engmts / Fllwrs." at bounding box center [974, 219] width 54 height 22
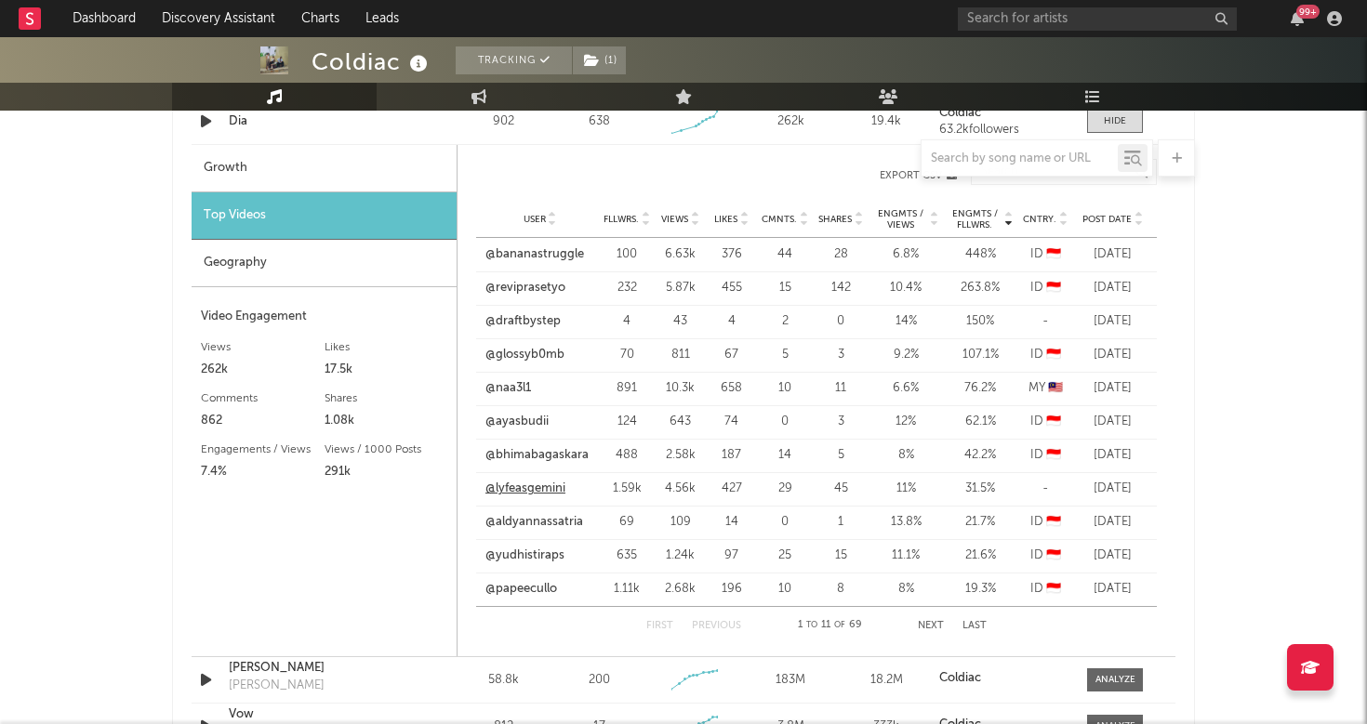
click at [534, 494] on link "@lyfeasgemini" at bounding box center [525, 489] width 80 height 19
click at [535, 589] on link "@papeecullo" at bounding box center [521, 589] width 72 height 19
click at [933, 627] on button "Next" at bounding box center [931, 626] width 26 height 10
click at [935, 623] on button "Next" at bounding box center [931, 626] width 26 height 10
